Goal: Find specific page/section: Find specific page/section

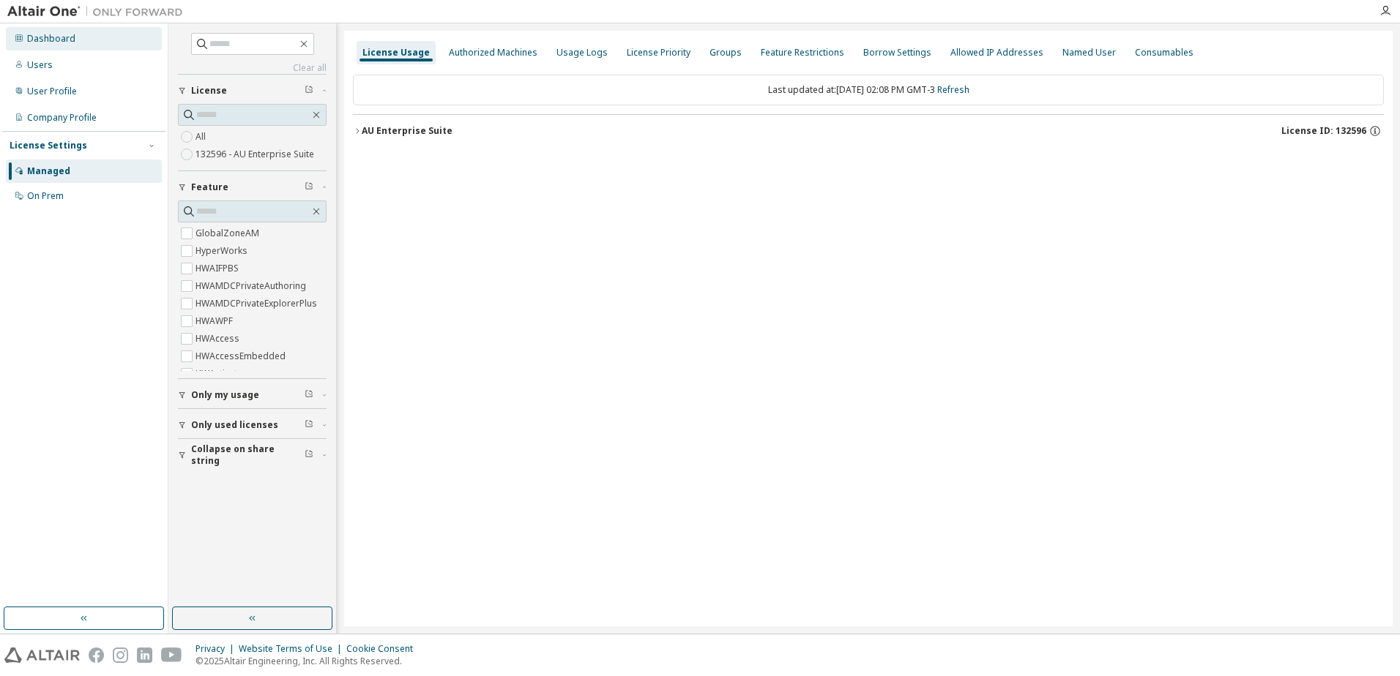
click at [35, 34] on div "Dashboard" at bounding box center [51, 39] width 48 height 12
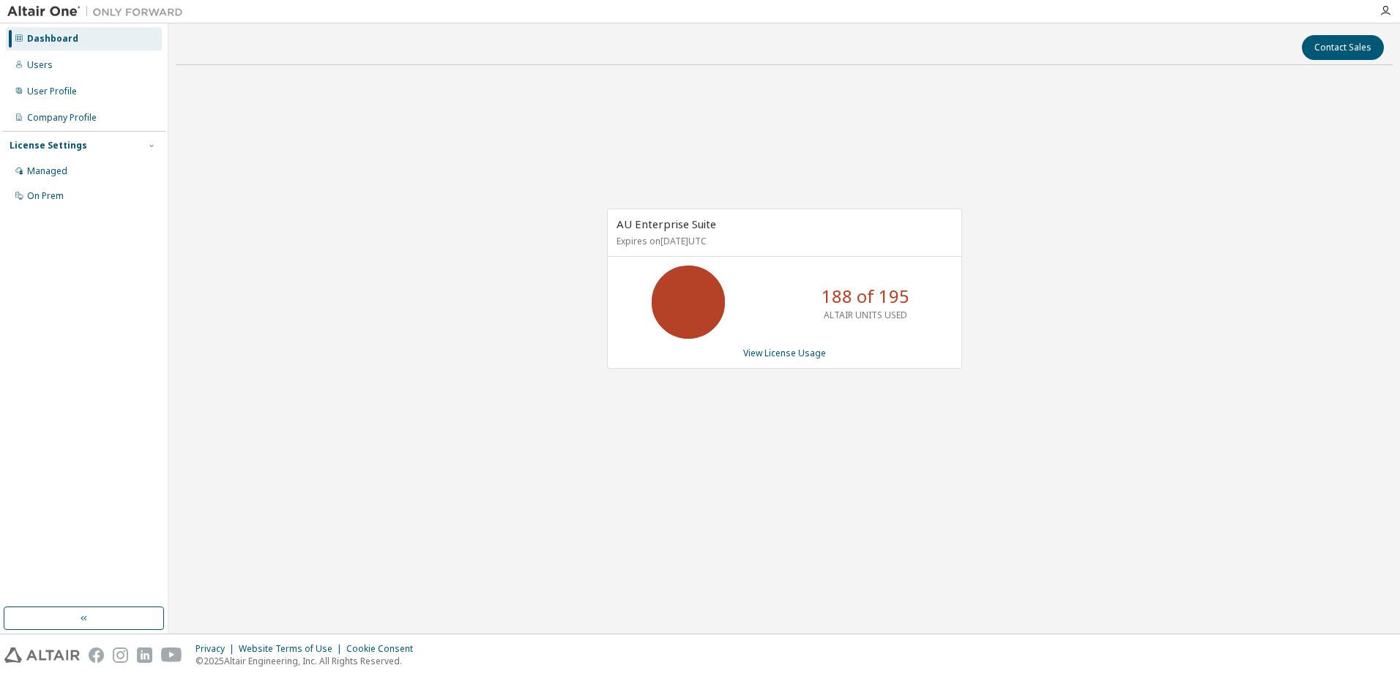
click at [528, 448] on div "AU Enterprise Suite Expires on [DATE] UTC 188 of 195 ALTAIR UNITS USED View Lic…" at bounding box center [784, 297] width 1217 height 440
